Goal: Transaction & Acquisition: Obtain resource

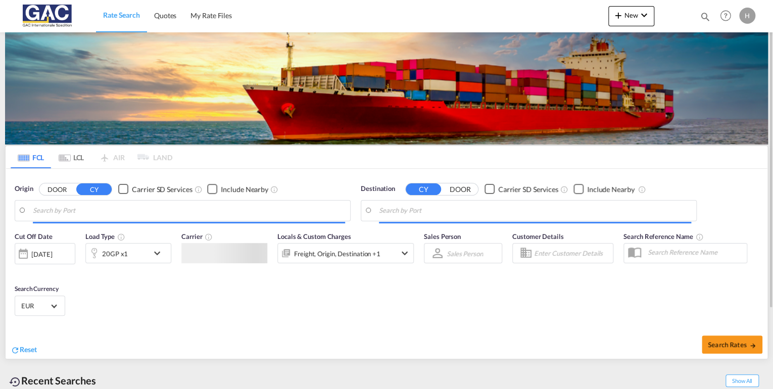
type input "[GEOGRAPHIC_DATA], DEBRV"
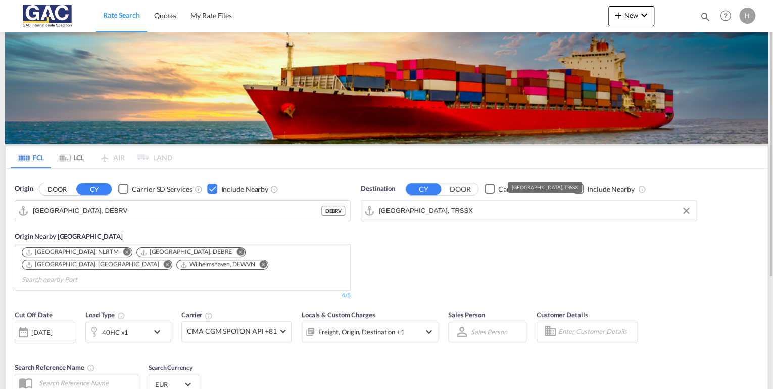
click at [427, 208] on input "Samsun, TRSSX" at bounding box center [535, 210] width 312 height 15
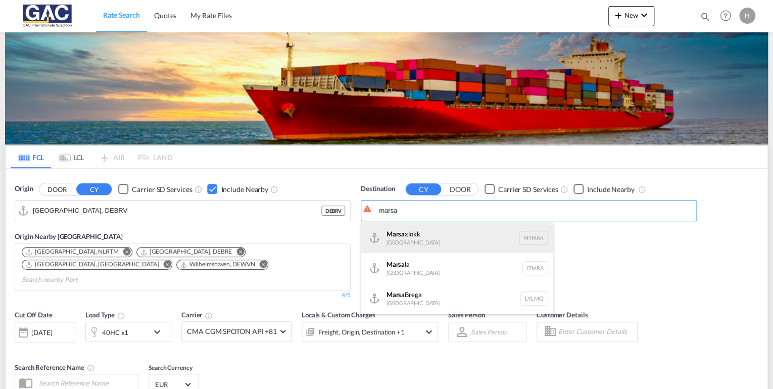
click at [426, 234] on div "Marsa xlokk Malta MTMAR" at bounding box center [457, 238] width 192 height 30
type input "Marsaxlokk, MTMAR"
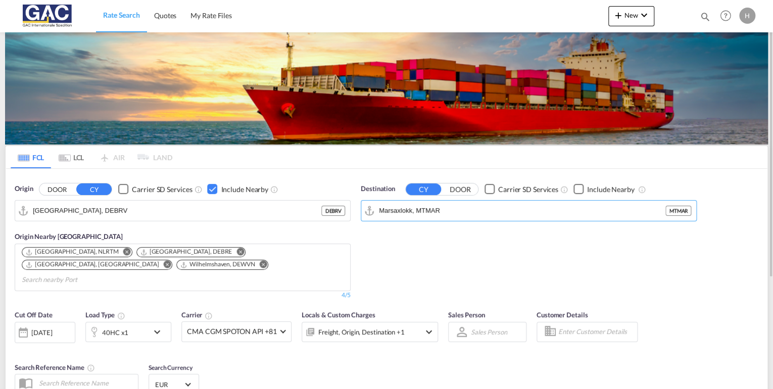
click at [574, 191] on div "Checkbox No Ink" at bounding box center [579, 189] width 10 height 10
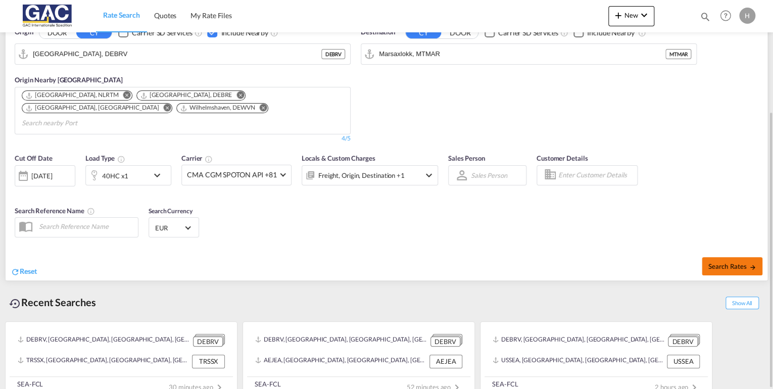
click at [714, 257] on button "Search Rates" at bounding box center [732, 266] width 61 height 18
type input "DEBRV to MTMAR / 19 Aug 2025"
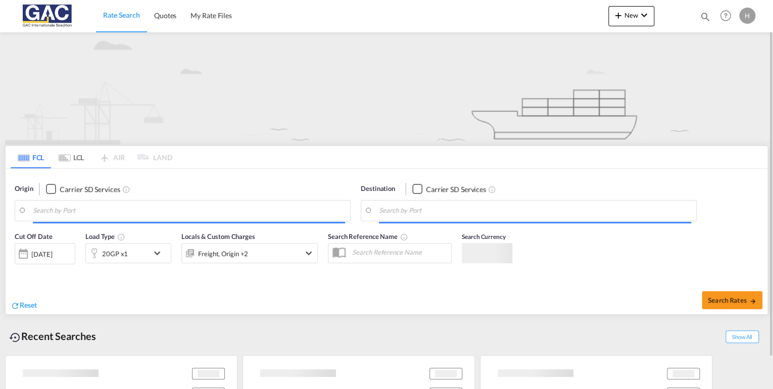
type input "[GEOGRAPHIC_DATA], DEBRV"
type input "Marsaxlokk, MTMAR"
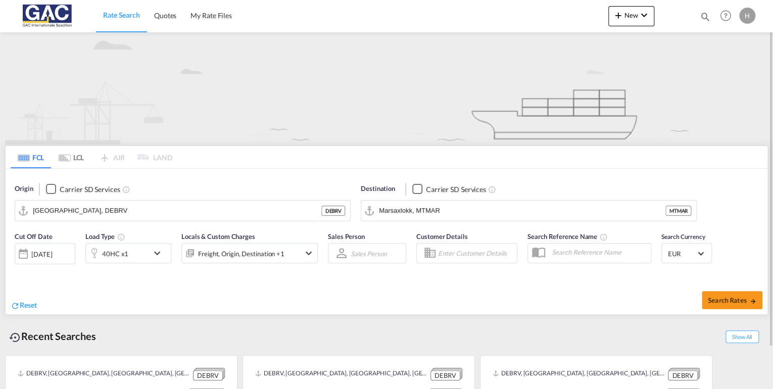
click at [146, 252] on div "40HC x1" at bounding box center [117, 253] width 63 height 20
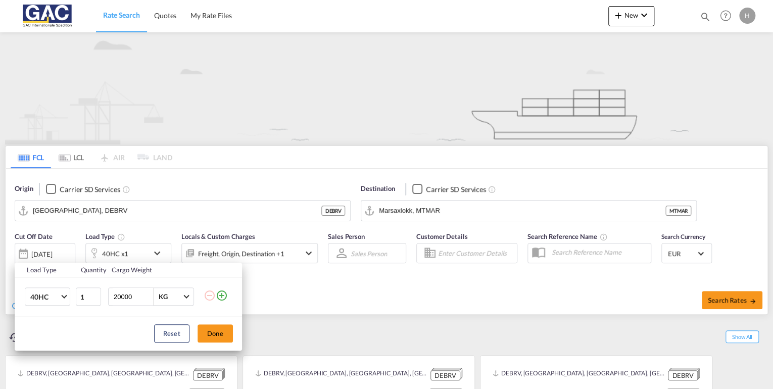
click at [471, 214] on div "Load Type Quantity Cargo Weight 40HC 20GP 40GP 40HC 45HC 20RE 40RE 40HR 20OT 40…" at bounding box center [386, 194] width 773 height 389
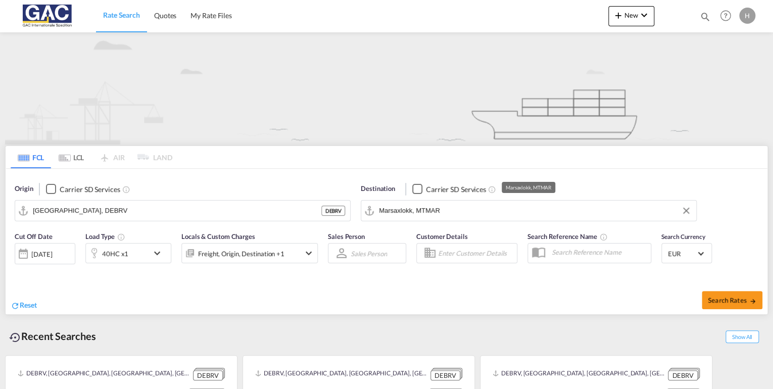
click at [460, 206] on input "Marsaxlokk, MTMAR" at bounding box center [535, 210] width 312 height 15
click at [162, 18] on span "Quotes" at bounding box center [165, 15] width 22 height 9
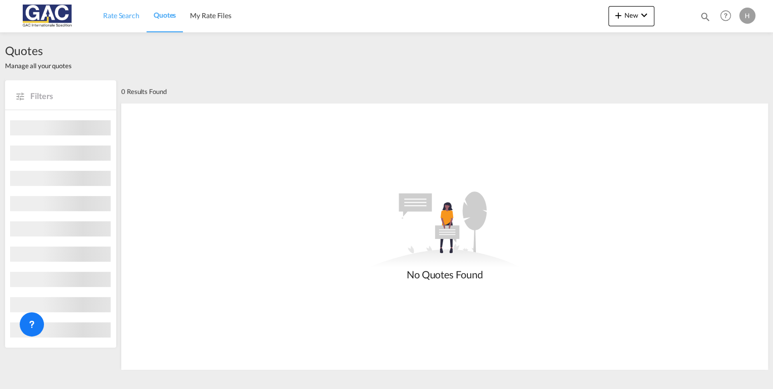
click at [121, 18] on span "Rate Search" at bounding box center [121, 15] width 36 height 9
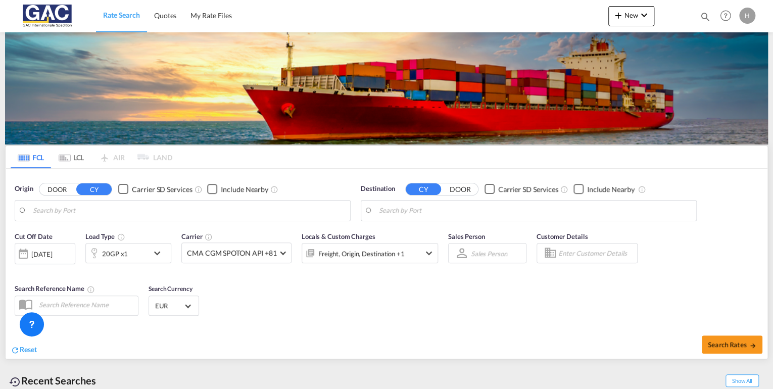
type input "[GEOGRAPHIC_DATA], DEBRV"
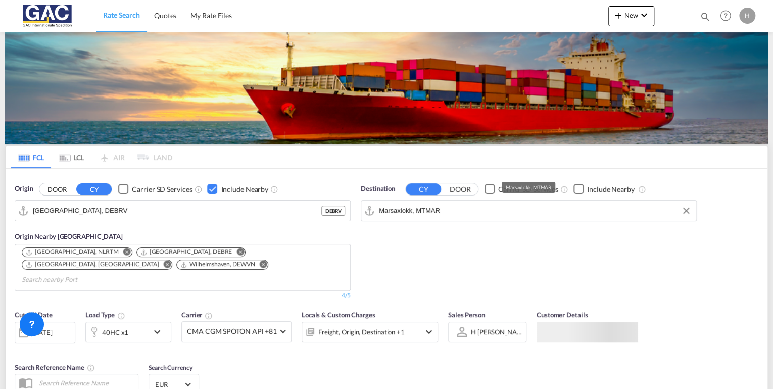
click at [443, 213] on input "Marsaxlokk, MTMAR" at bounding box center [535, 210] width 312 height 15
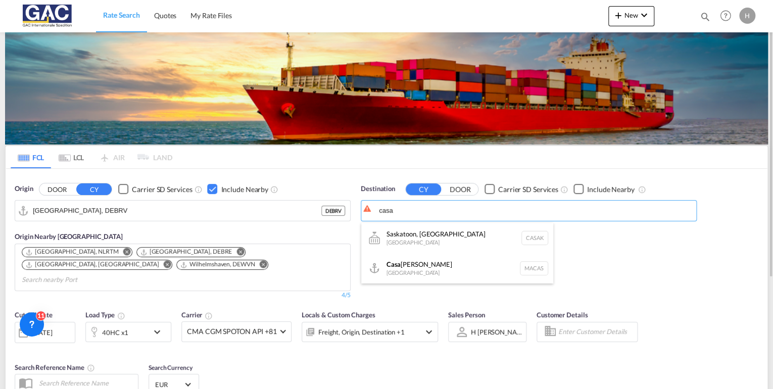
drag, startPoint x: 417, startPoint y: 267, endPoint x: 480, endPoint y: 249, distance: 65.9
click at [417, 267] on div "Casa blanca Morocco MACAS" at bounding box center [457, 268] width 192 height 30
type input "Casablanca, MACAS"
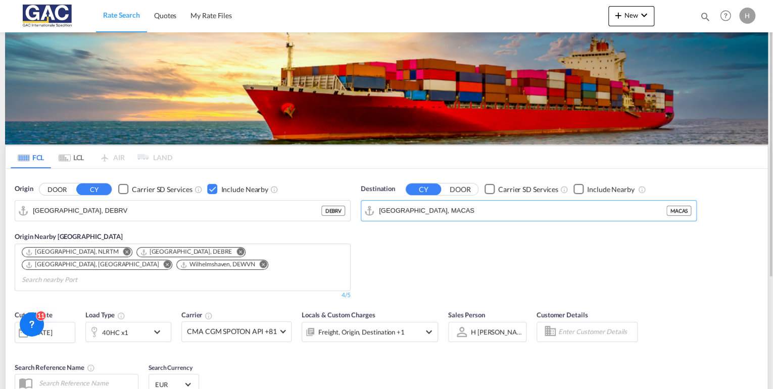
click at [577, 188] on div "Checkbox No Ink" at bounding box center [579, 189] width 10 height 10
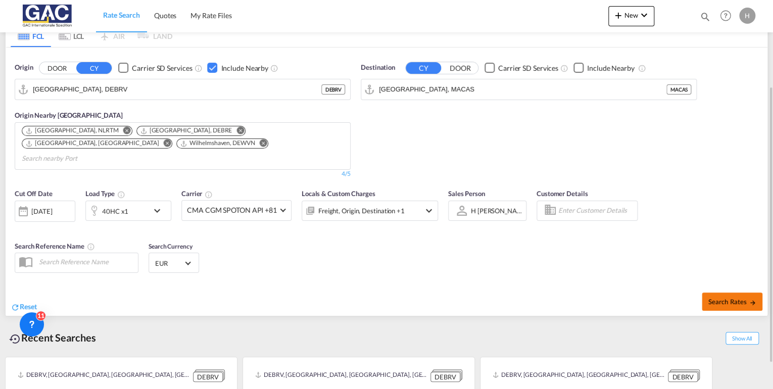
click at [730, 293] on button "Search Rates" at bounding box center [732, 302] width 61 height 18
type input "DEBRV to MACAS / 19 Aug 2025"
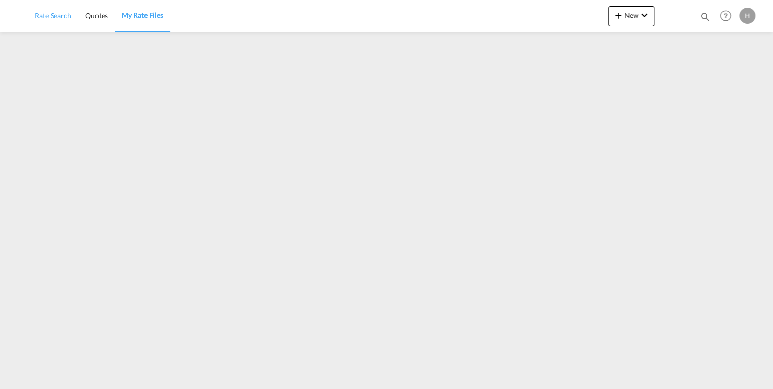
click at [57, 11] on span "Rate Search" at bounding box center [53, 15] width 36 height 9
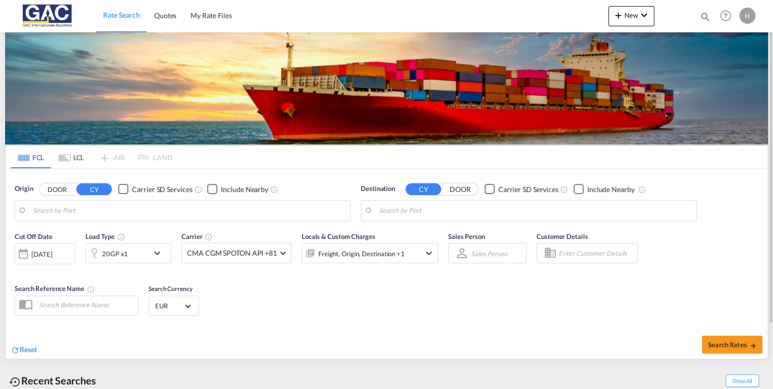
type input "[GEOGRAPHIC_DATA], DEBRV"
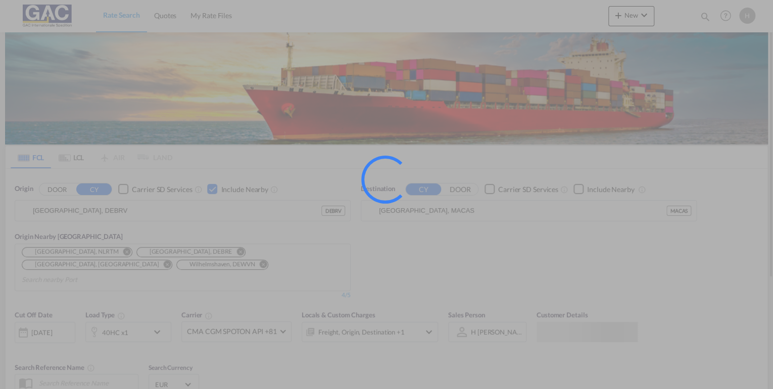
click at [131, 257] on div at bounding box center [386, 194] width 773 height 389
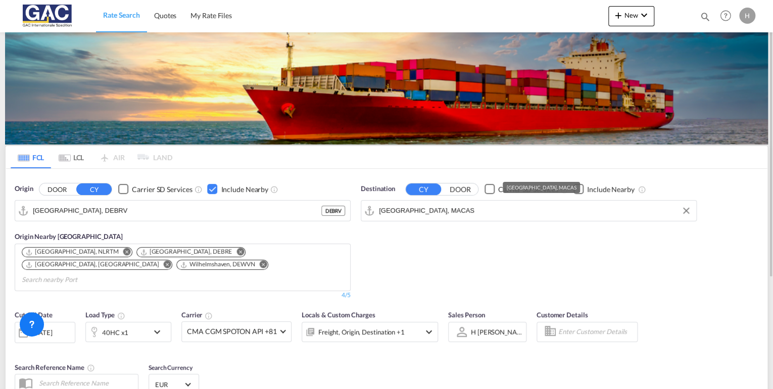
click at [448, 214] on input "Casablanca, MACAS" at bounding box center [535, 210] width 312 height 15
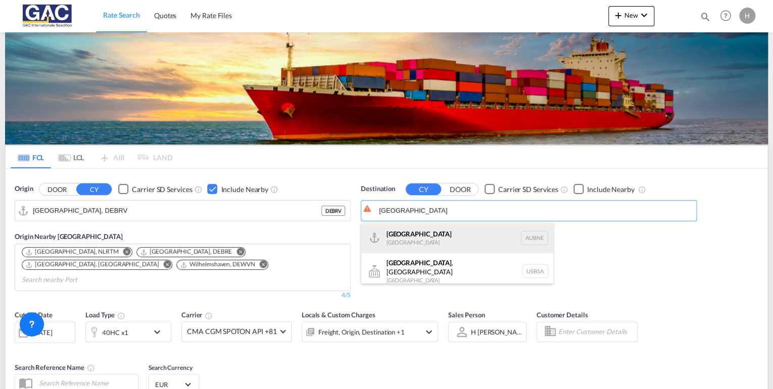
click at [408, 237] on div "Brisbane Australia AUBNE" at bounding box center [457, 238] width 192 height 30
type input "[GEOGRAPHIC_DATA], AUBNE"
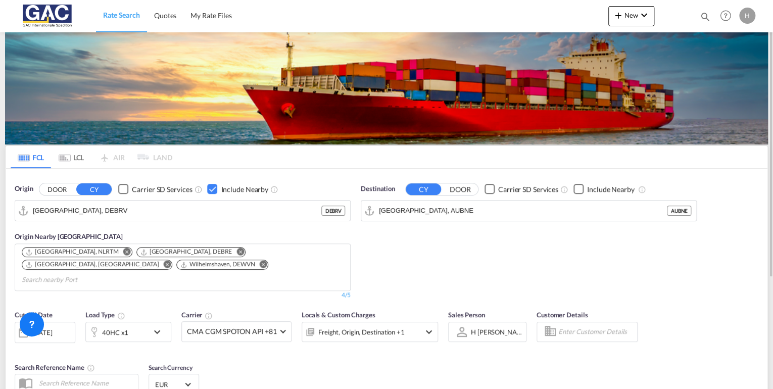
click at [578, 189] on div "Checkbox No Ink" at bounding box center [579, 189] width 10 height 10
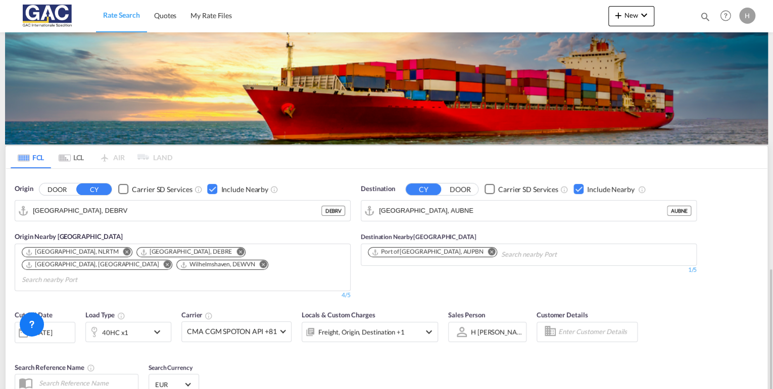
scroll to position [157, 0]
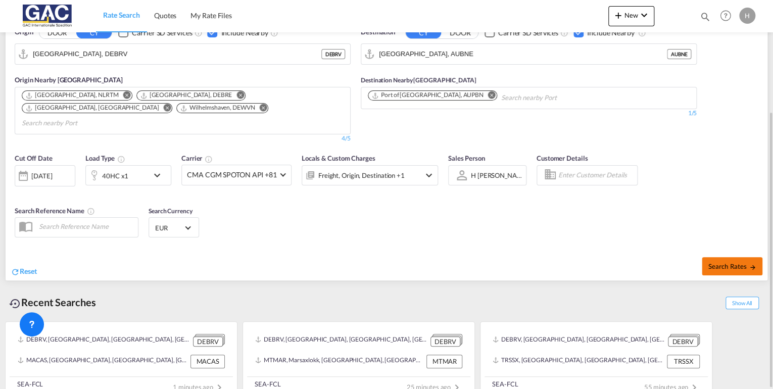
click at [735, 262] on span "Search Rates" at bounding box center [732, 266] width 49 height 8
type input "DEBRV to AUBNE / 19 Aug 2025"
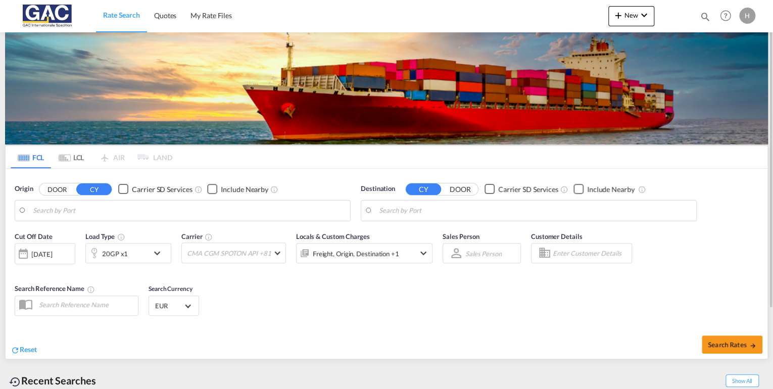
type input "[GEOGRAPHIC_DATA], DEBRV"
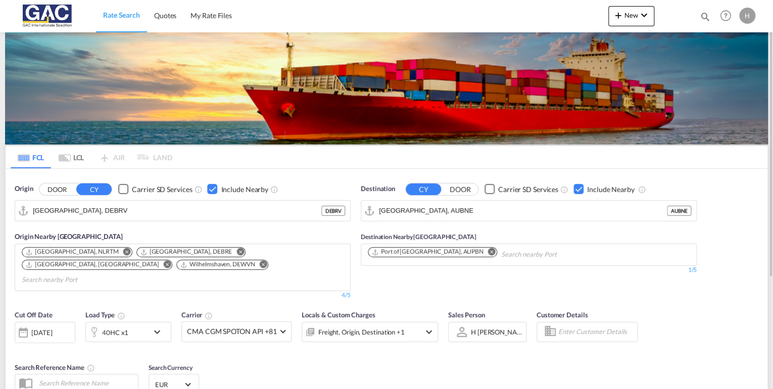
click at [488, 249] on md-icon "Remove" at bounding box center [492, 252] width 8 height 8
click at [574, 188] on div "Checkbox No Ink" at bounding box center [579, 189] width 10 height 10
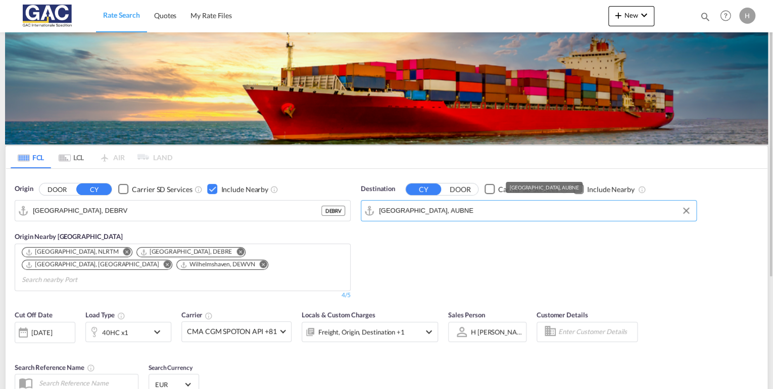
click at [478, 204] on input "[GEOGRAPHIC_DATA], AUBNE" at bounding box center [535, 210] width 312 height 15
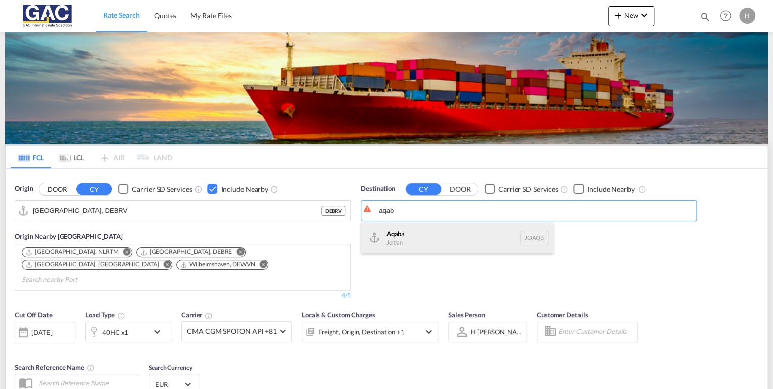
click at [434, 242] on div "Aqab a Jordan JOAQB" at bounding box center [457, 238] width 192 height 30
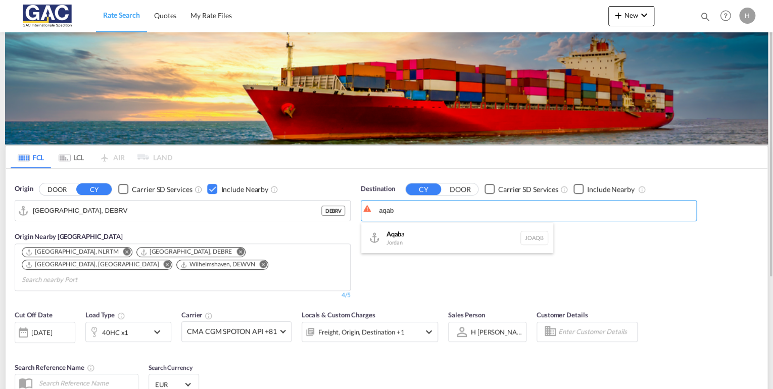
type input "Aqaba, JOAQB"
click at [576, 190] on div "Checkbox No Ink" at bounding box center [579, 189] width 10 height 10
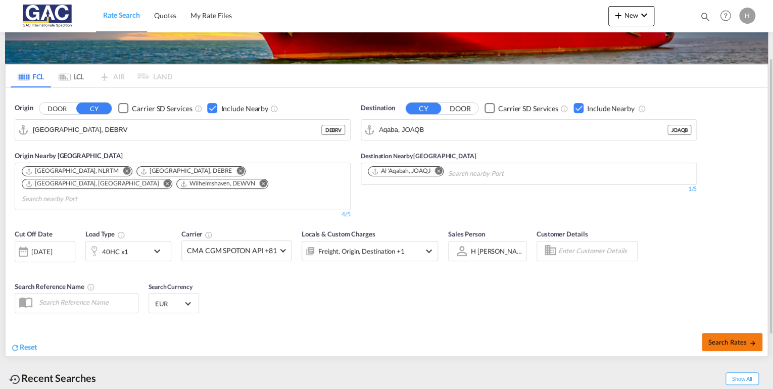
click at [746, 334] on button "Search Rates" at bounding box center [732, 342] width 61 height 18
type input "DEBRV to JOAQB / [DATE]"
